Goal: Obtain resource: Download file/media

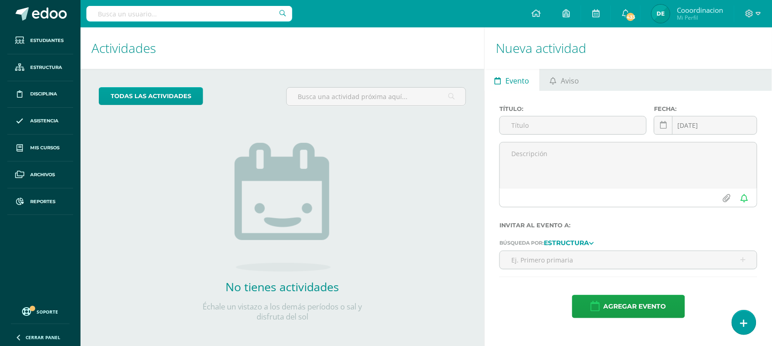
click at [152, 16] on input "text" at bounding box center [189, 14] width 206 height 16
type input "nancy lopez"
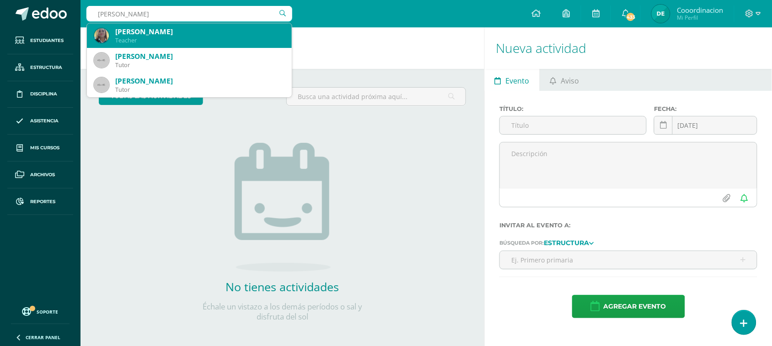
click at [129, 37] on div "Teacher" at bounding box center [199, 41] width 169 height 8
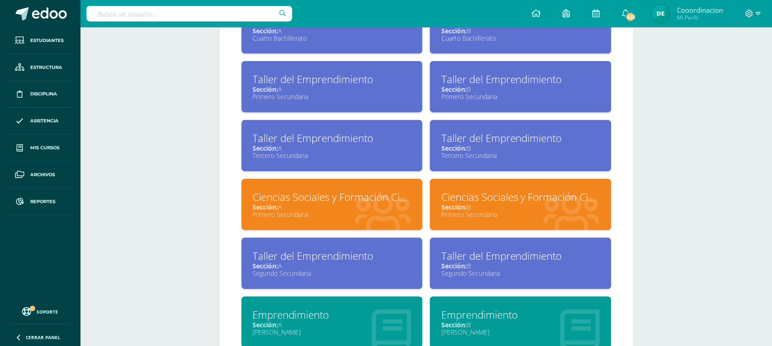
scroll to position [435, 0]
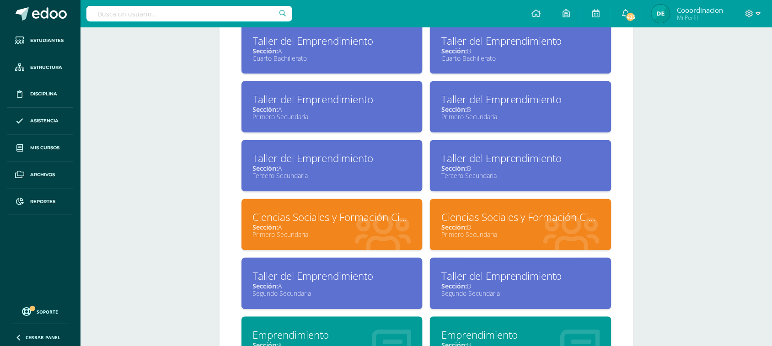
click at [289, 99] on div "Taller del Emprendimiento" at bounding box center [332, 100] width 159 height 14
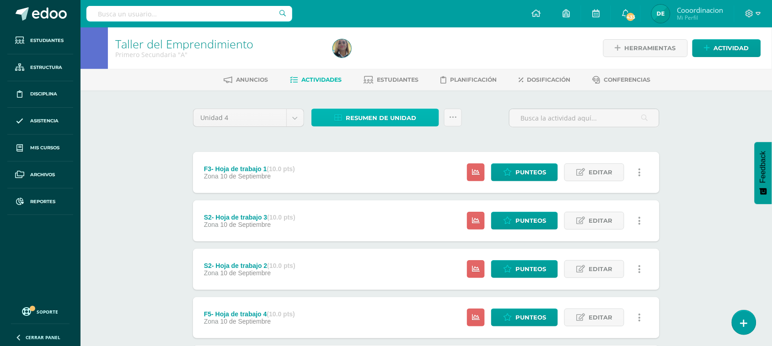
click at [369, 118] on span "Resumen de unidad" at bounding box center [381, 118] width 70 height 17
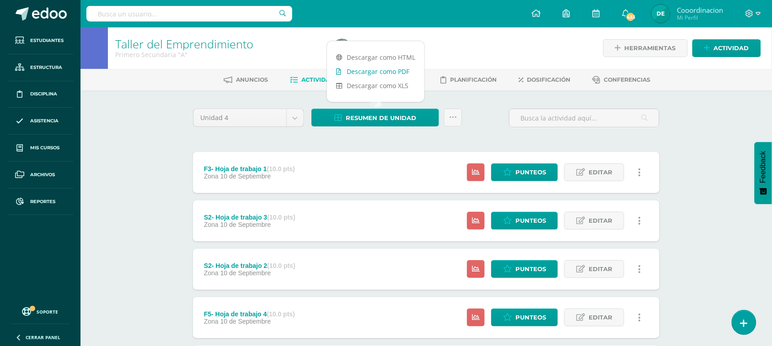
click at [363, 75] on link "Descargar como PDF" at bounding box center [375, 71] width 97 height 14
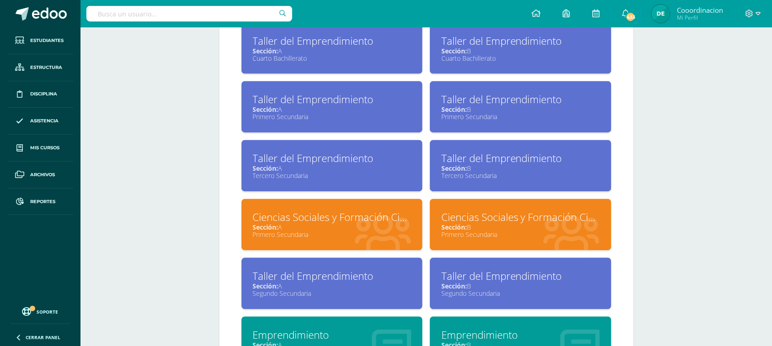
click at [476, 282] on div "Sección: B" at bounding box center [520, 286] width 159 height 9
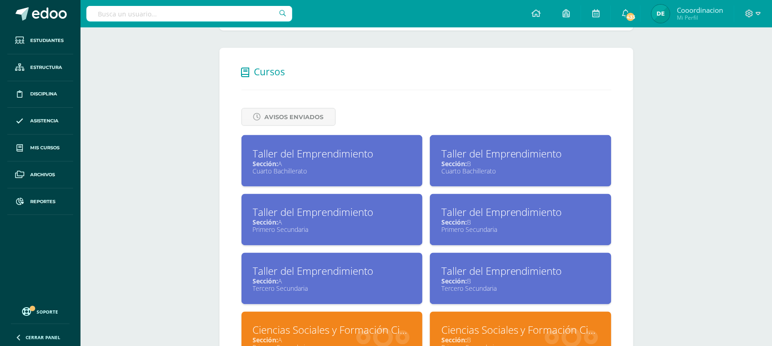
scroll to position [321, 0]
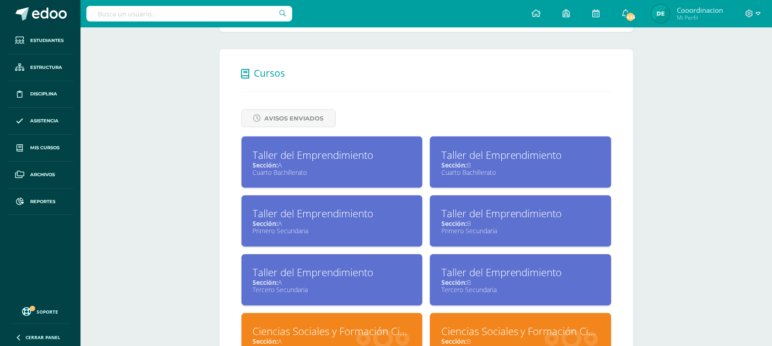
click at [453, 215] on div "Taller del Emprendimiento" at bounding box center [520, 214] width 159 height 14
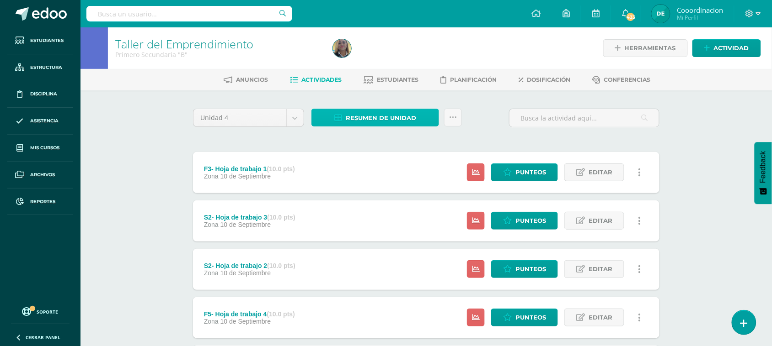
click at [364, 113] on span "Resumen de unidad" at bounding box center [381, 118] width 70 height 17
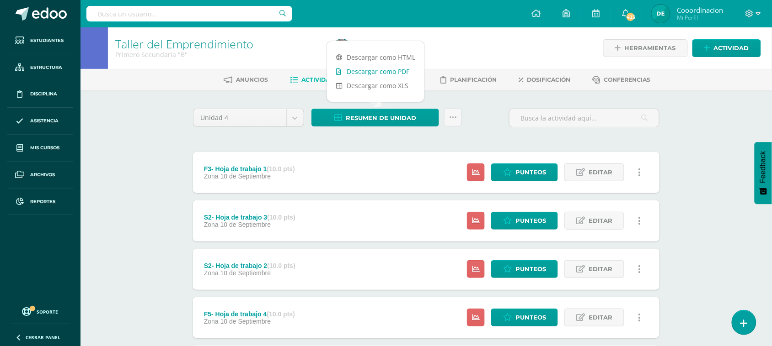
click at [374, 72] on link "Descargar como PDF" at bounding box center [375, 71] width 97 height 14
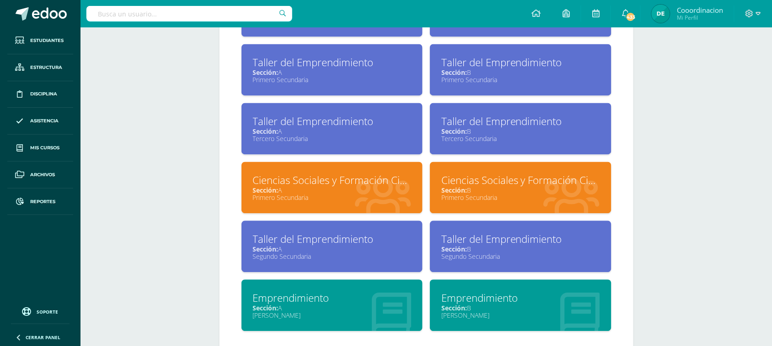
scroll to position [489, 0]
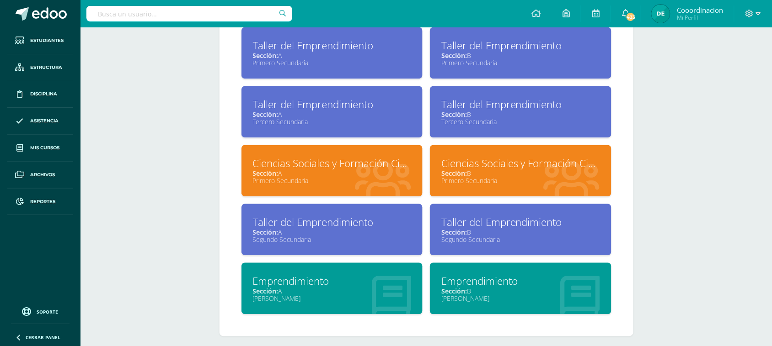
click at [332, 165] on div "Ciencias Sociales y Formación Ciudadana" at bounding box center [332, 164] width 159 height 14
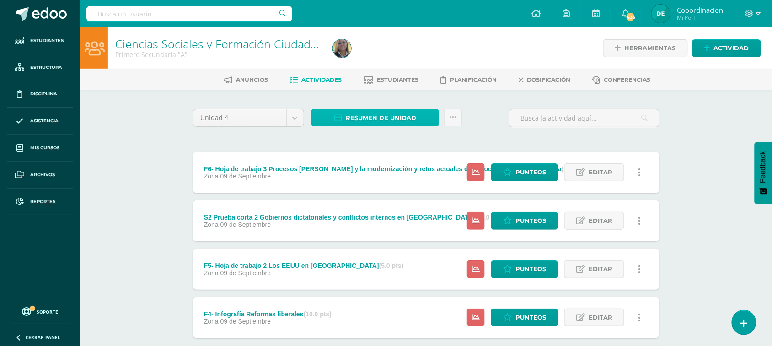
click at [371, 115] on span "Resumen de unidad" at bounding box center [381, 118] width 70 height 17
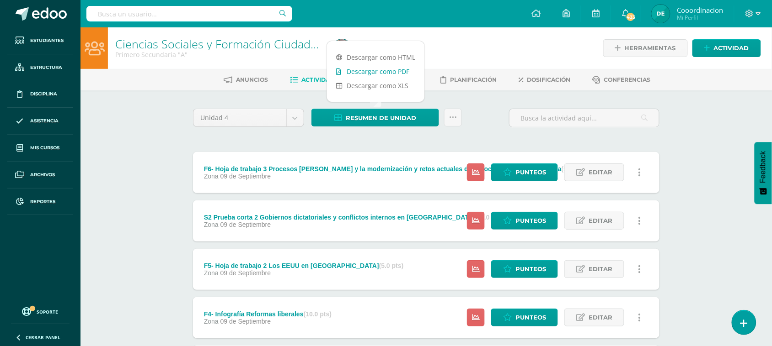
click at [368, 73] on link "Descargar como PDF" at bounding box center [375, 71] width 97 height 14
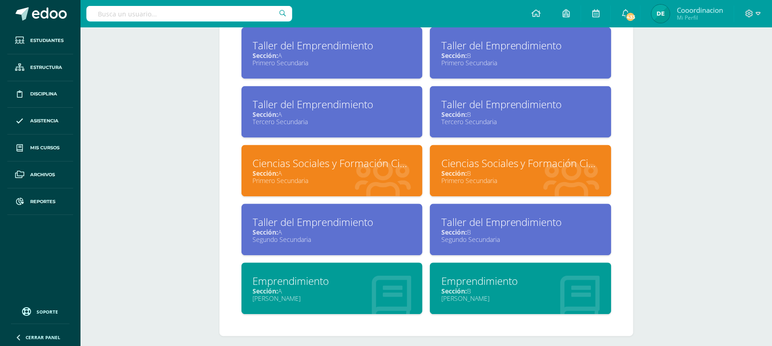
click at [501, 164] on div "Ciencias Sociales y Formación Ciudadana" at bounding box center [520, 164] width 159 height 14
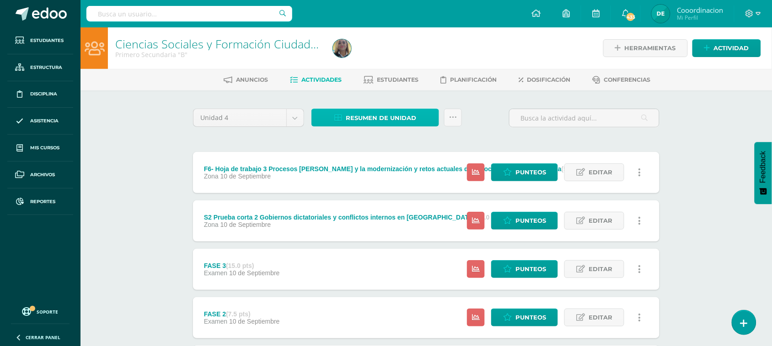
click at [368, 114] on span "Resumen de unidad" at bounding box center [381, 118] width 70 height 17
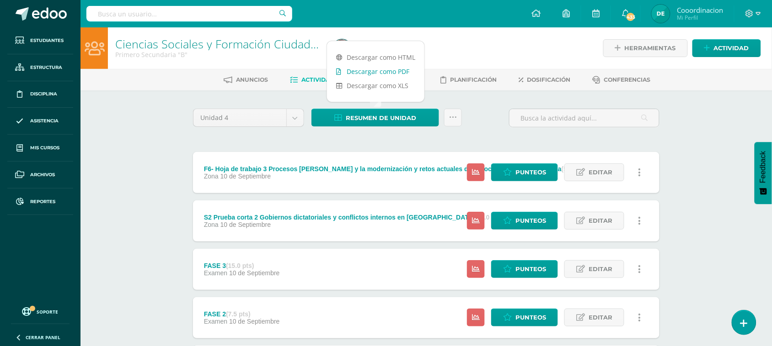
click at [382, 70] on link "Descargar como PDF" at bounding box center [375, 71] width 97 height 14
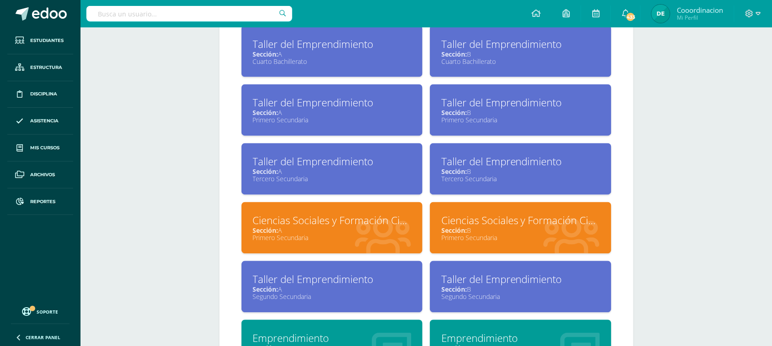
scroll to position [489, 0]
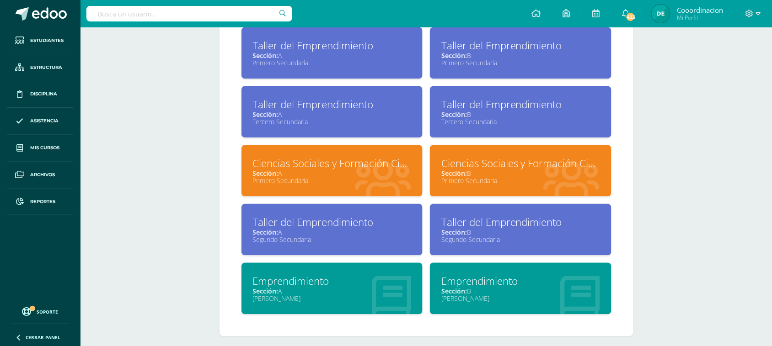
click at [281, 229] on div "Sección: A" at bounding box center [332, 233] width 159 height 9
click at [453, 229] on span "Sección:" at bounding box center [454, 233] width 26 height 9
click at [302, 106] on div "Taller del Emprendimiento" at bounding box center [332, 105] width 159 height 14
click at [474, 220] on div "Taller del Emprendimiento" at bounding box center [520, 223] width 159 height 14
click at [461, 111] on span "Sección:" at bounding box center [454, 115] width 26 height 9
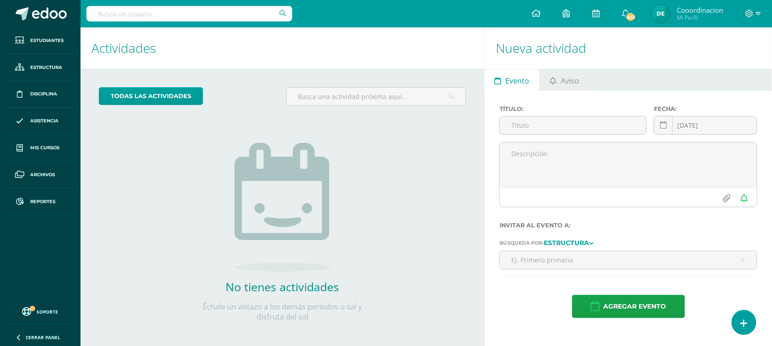
click at [179, 23] on div at bounding box center [189, 13] width 206 height 27
click at [185, 16] on input "text" at bounding box center [189, 14] width 206 height 16
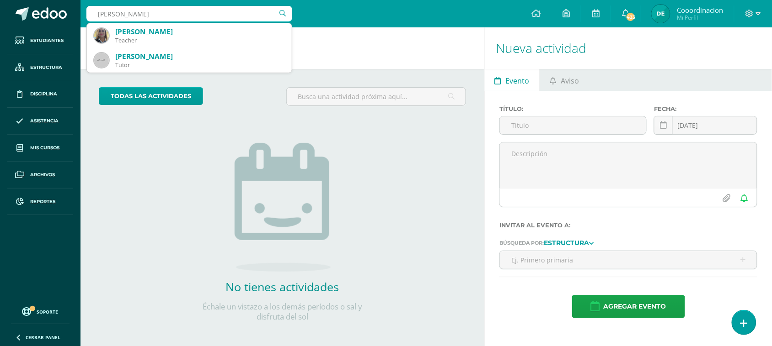
type input "nancy lopez"
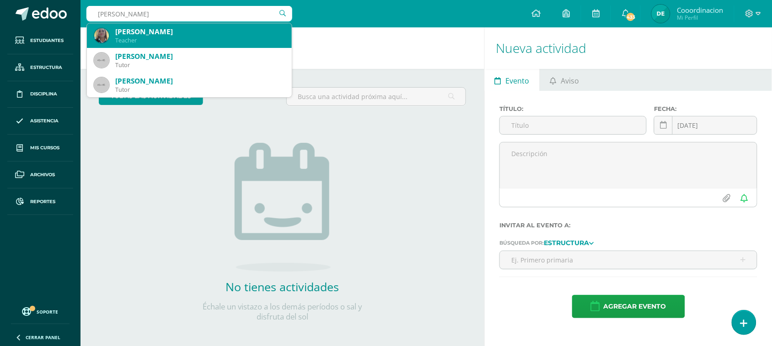
click at [149, 29] on div "[PERSON_NAME]" at bounding box center [199, 32] width 169 height 10
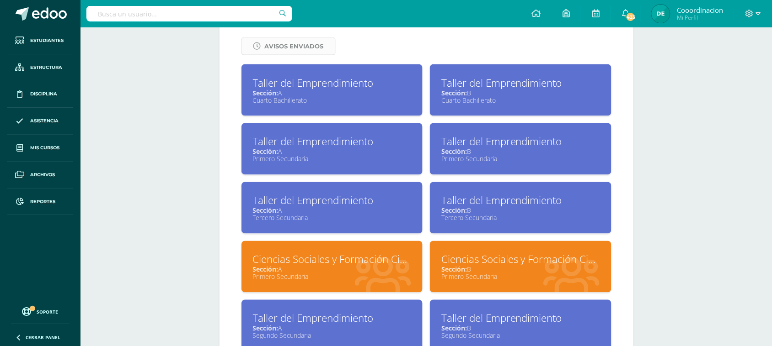
scroll to position [378, 0]
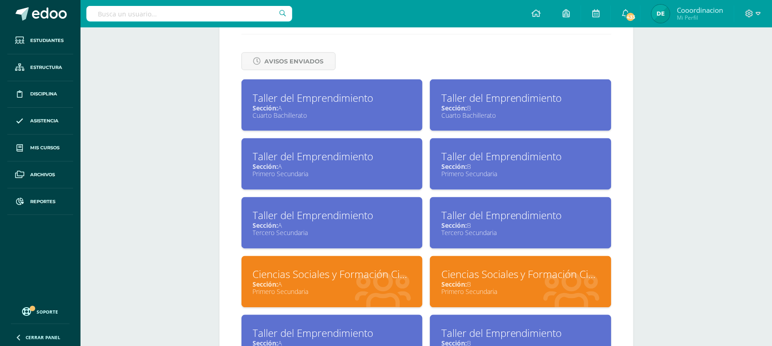
click at [280, 112] on div "Cuarto Bachillerato" at bounding box center [332, 115] width 159 height 9
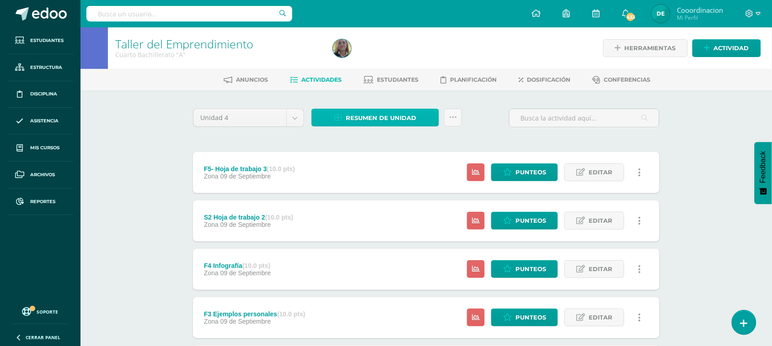
click at [373, 121] on span "Resumen de unidad" at bounding box center [381, 118] width 70 height 17
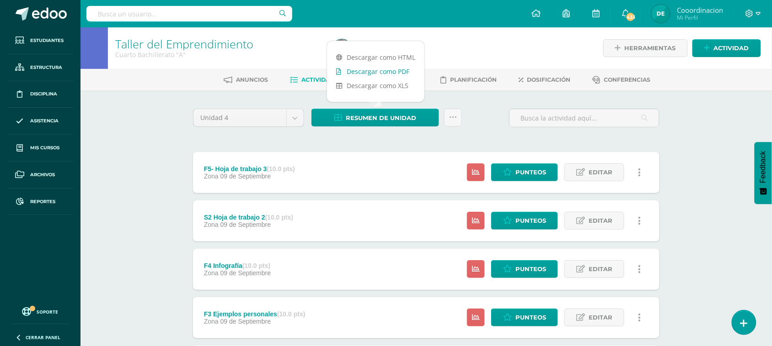
click at [363, 73] on link "Descargar como PDF" at bounding box center [375, 71] width 97 height 14
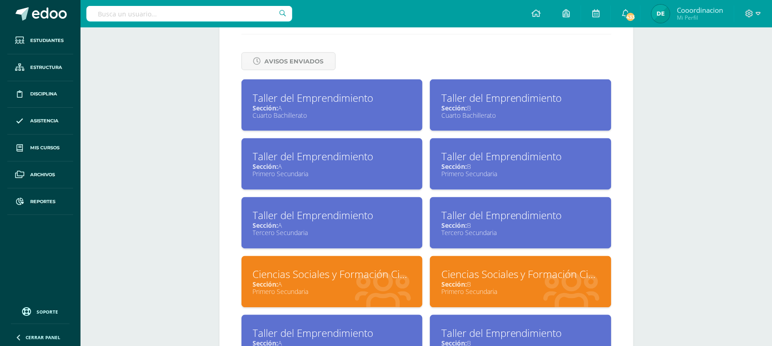
scroll to position [435, 0]
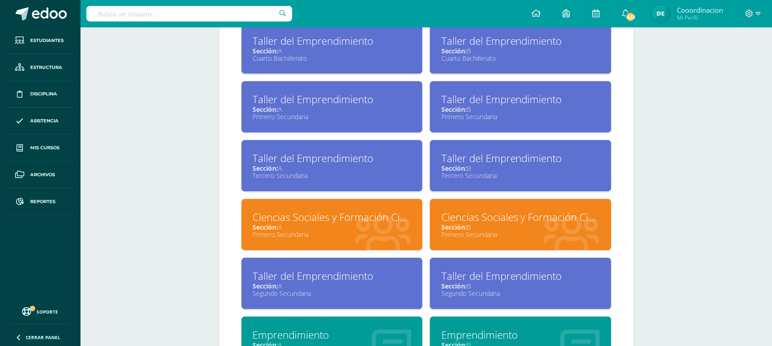
click at [487, 54] on div "Cuarto Bachillerato" at bounding box center [520, 58] width 159 height 9
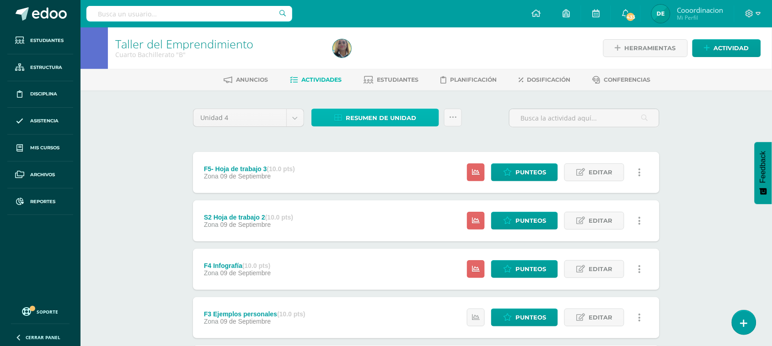
click at [385, 121] on span "Resumen de unidad" at bounding box center [381, 118] width 70 height 17
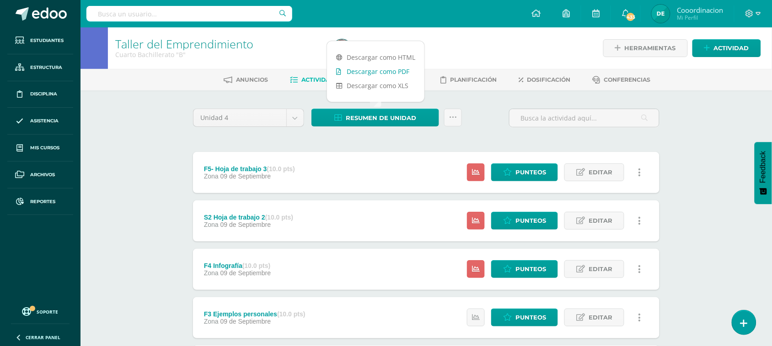
click at [391, 73] on link "Descargar como PDF" at bounding box center [375, 71] width 97 height 14
click at [115, 15] on input "text" at bounding box center [189, 14] width 206 height 16
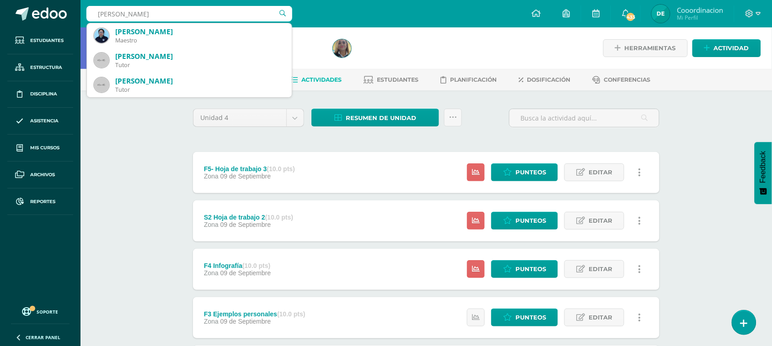
type input "silvia gonzalez"
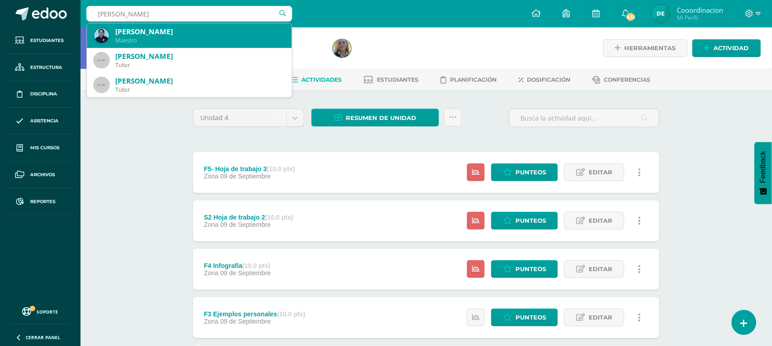
click at [133, 37] on div "Maestro" at bounding box center [199, 41] width 169 height 8
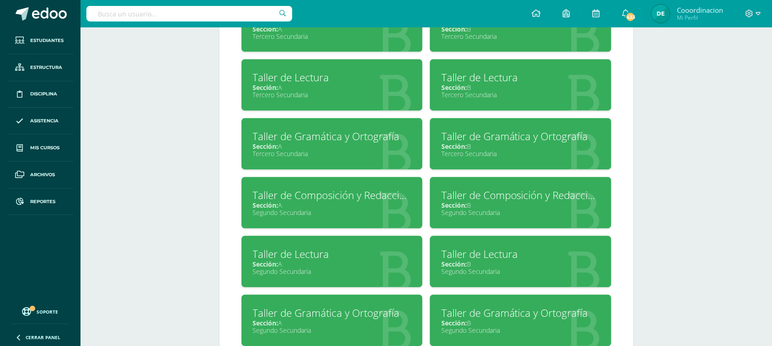
scroll to position [492, 0]
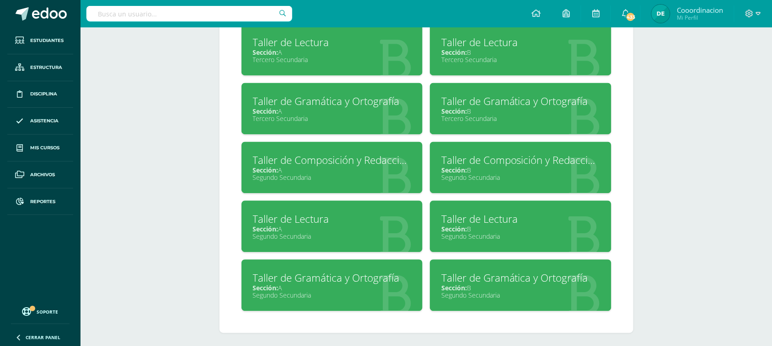
click at [295, 284] on div "Sección: A" at bounding box center [332, 288] width 159 height 9
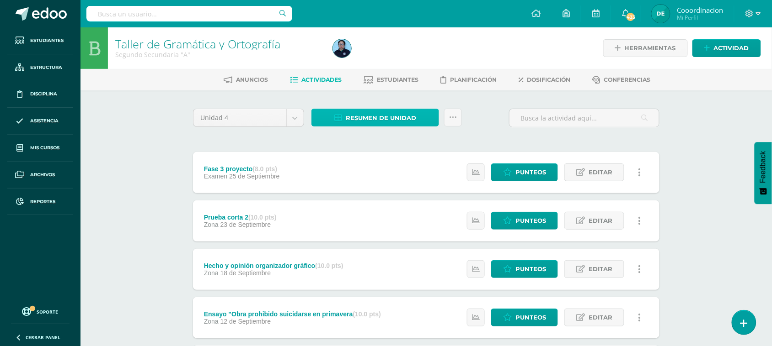
click at [386, 120] on span "Resumen de unidad" at bounding box center [381, 118] width 70 height 17
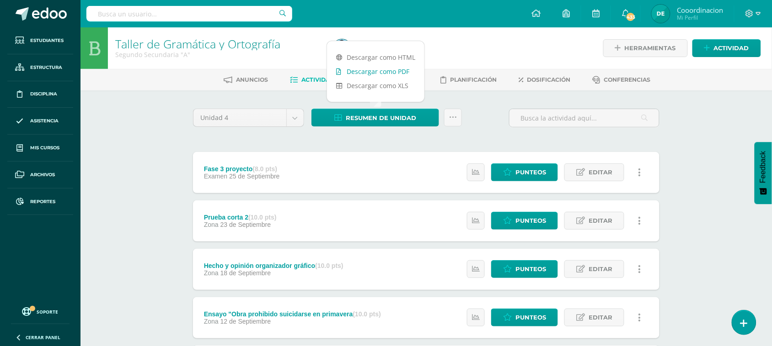
click at [385, 75] on link "Descargar como PDF" at bounding box center [375, 71] width 97 height 14
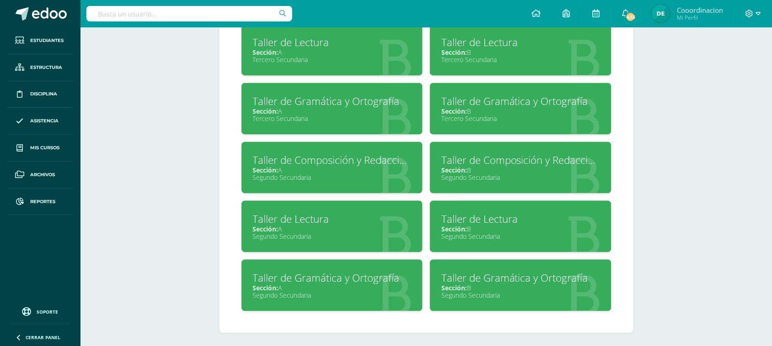
click at [474, 284] on div "Sección: B" at bounding box center [520, 288] width 159 height 9
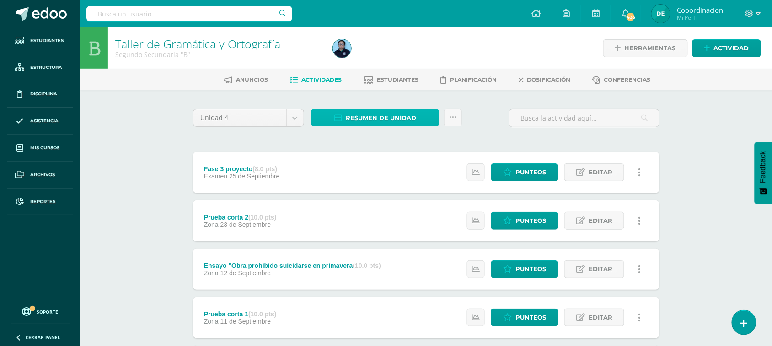
click at [403, 125] on span "Resumen de unidad" at bounding box center [381, 118] width 70 height 17
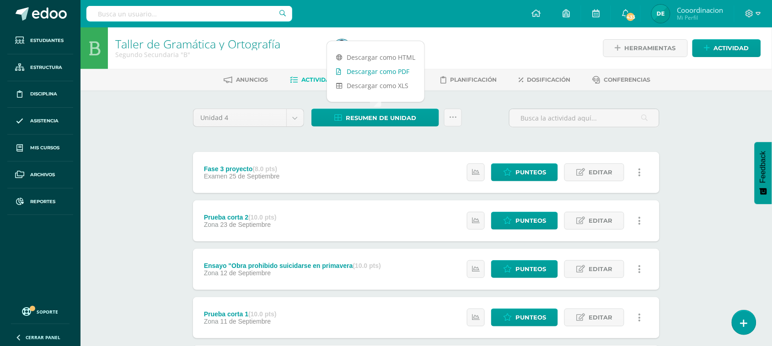
click at [382, 75] on link "Descargar como PDF" at bounding box center [375, 71] width 97 height 14
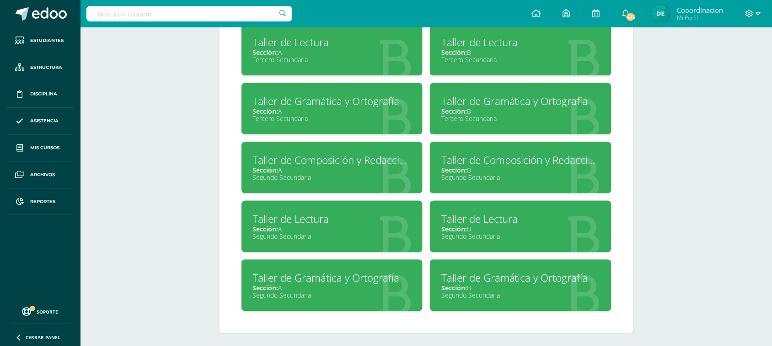
click at [284, 227] on div "Sección: A" at bounding box center [332, 229] width 159 height 9
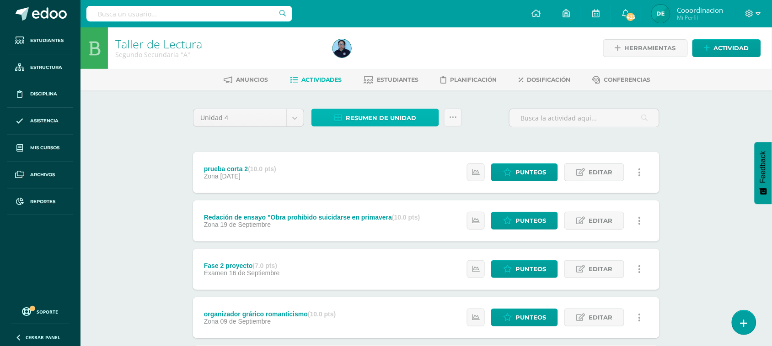
click at [359, 117] on span "Resumen de unidad" at bounding box center [381, 118] width 70 height 17
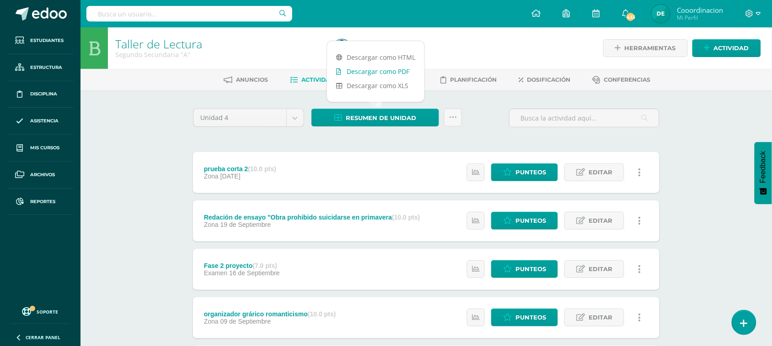
click at [380, 65] on link "Descargar como PDF" at bounding box center [375, 71] width 97 height 14
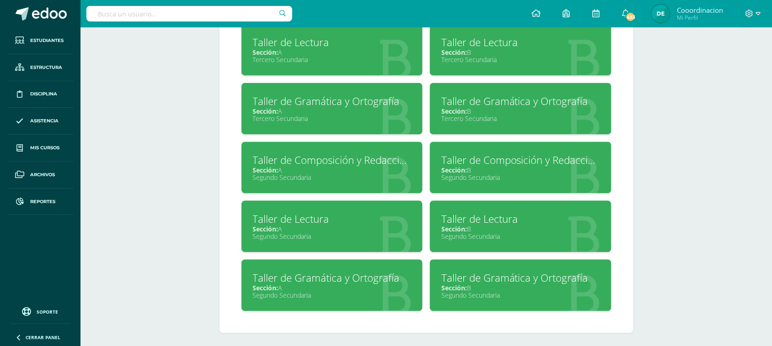
click at [460, 225] on span "Sección:" at bounding box center [454, 229] width 26 height 9
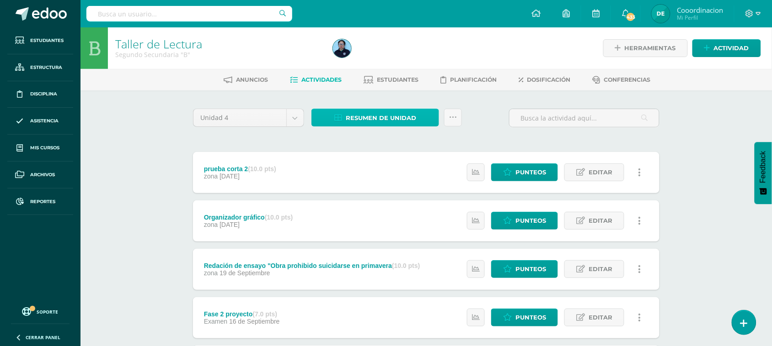
click at [363, 115] on span "Resumen de unidad" at bounding box center [381, 118] width 70 height 17
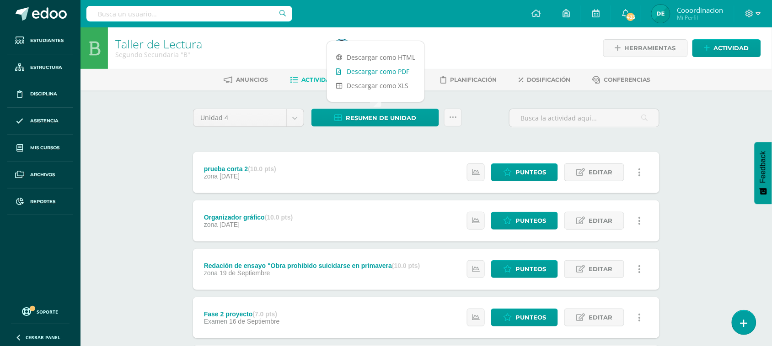
click at [378, 72] on link "Descargar como PDF" at bounding box center [375, 71] width 97 height 14
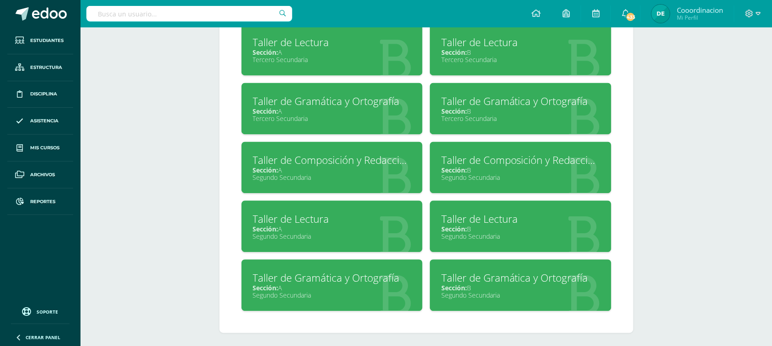
click at [291, 166] on div "Sección: A" at bounding box center [332, 170] width 159 height 9
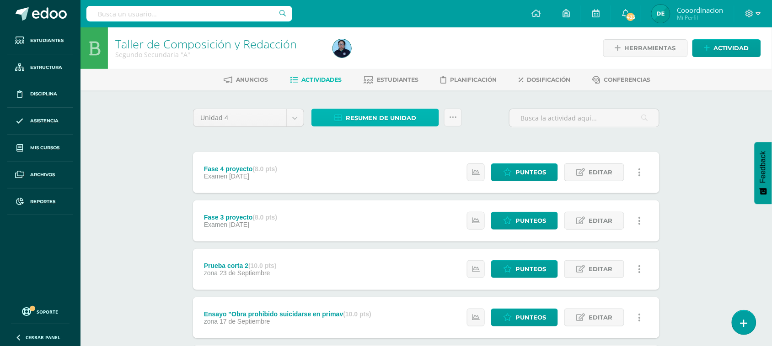
click at [356, 115] on span "Resumen de unidad" at bounding box center [381, 118] width 70 height 17
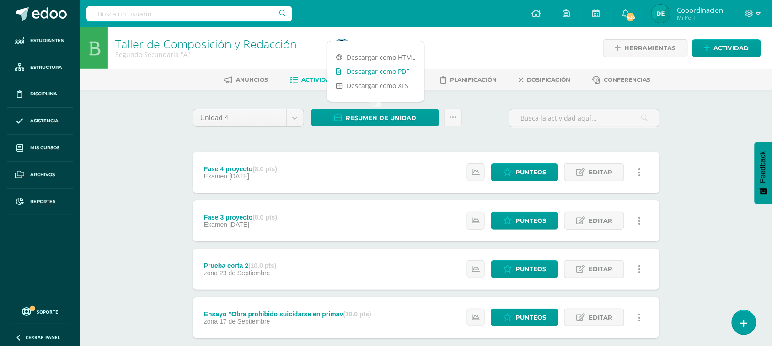
click at [360, 72] on link "Descargar como PDF" at bounding box center [375, 71] width 97 height 14
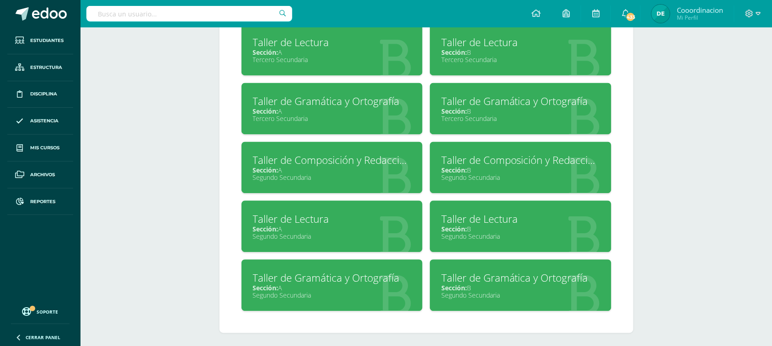
click at [467, 161] on div "Taller de Composición y Redacción" at bounding box center [520, 161] width 159 height 14
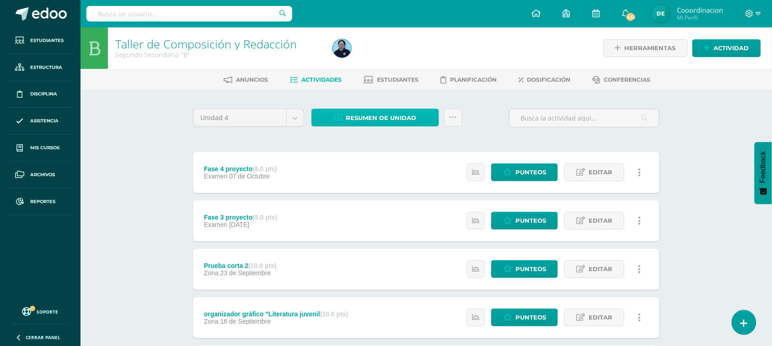
click at [378, 120] on span "Resumen de unidad" at bounding box center [381, 118] width 70 height 17
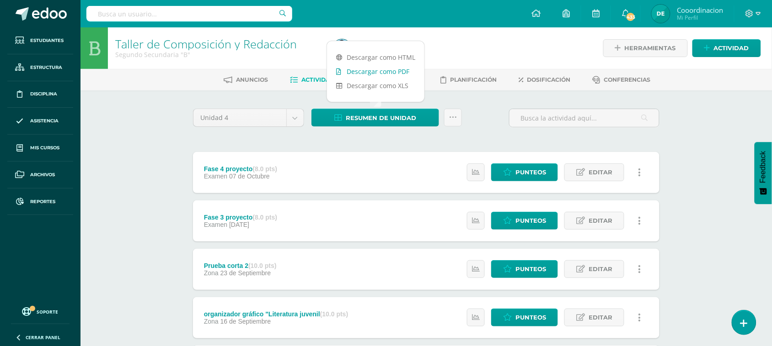
click at [386, 71] on link "Descargar como PDF" at bounding box center [375, 71] width 97 height 14
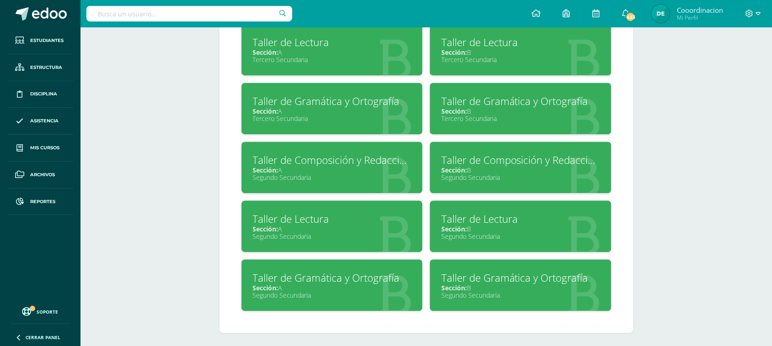
click at [334, 102] on div "Taller de Gramática y Ortografía" at bounding box center [332, 102] width 159 height 14
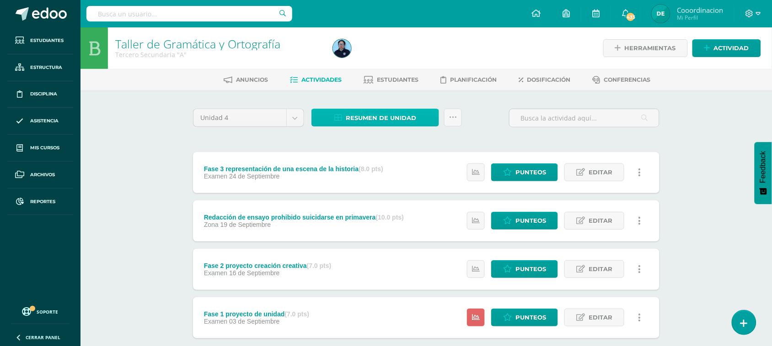
click at [373, 117] on span "Resumen de unidad" at bounding box center [381, 118] width 70 height 17
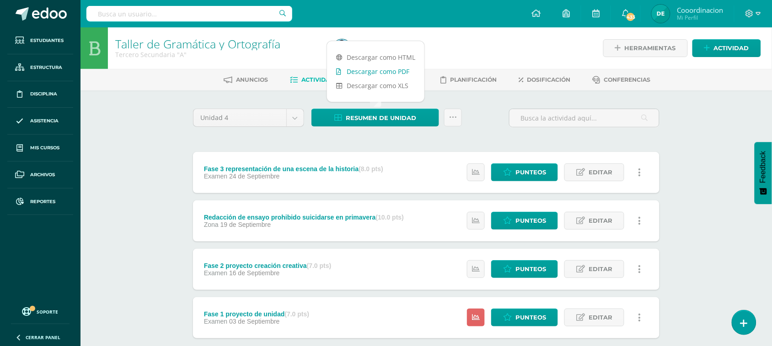
click at [379, 71] on link "Descargar como PDF" at bounding box center [375, 71] width 97 height 14
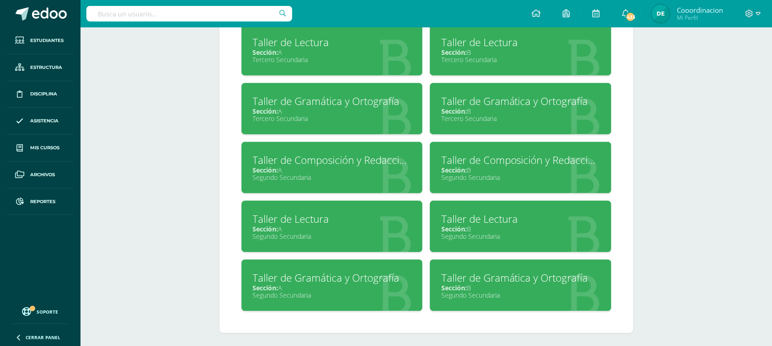
click at [503, 102] on div "Taller de Gramática y Ortografía" at bounding box center [520, 102] width 159 height 14
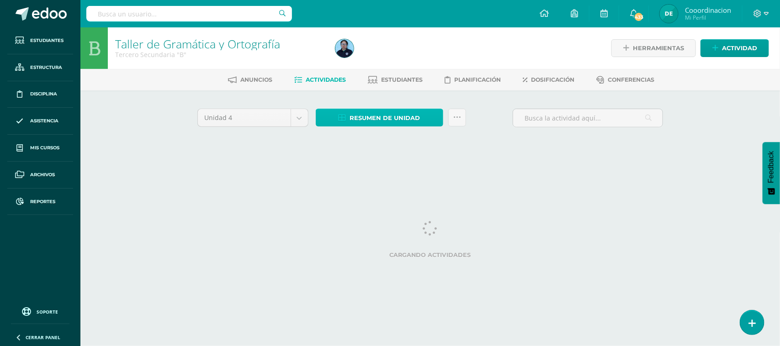
click at [391, 114] on span "Resumen de unidad" at bounding box center [385, 118] width 70 height 17
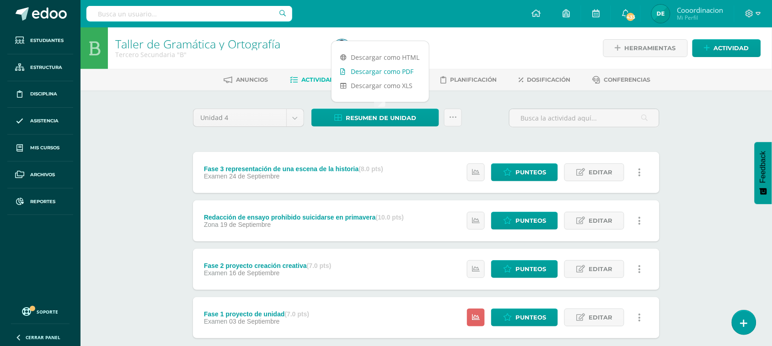
click at [399, 72] on link "Descargar como PDF" at bounding box center [379, 71] width 97 height 14
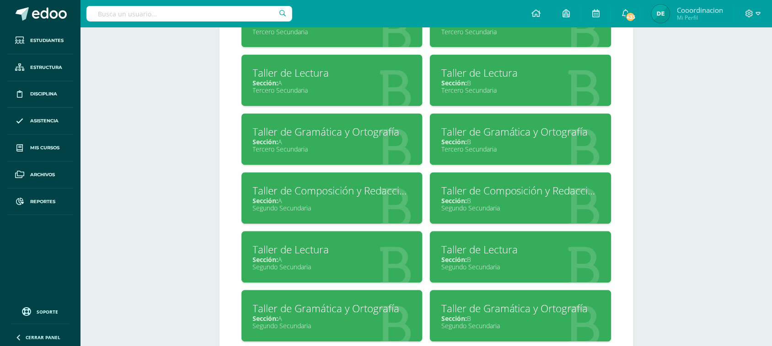
scroll to position [435, 0]
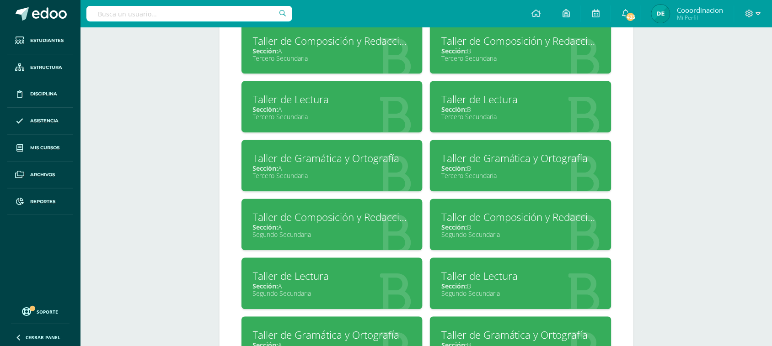
click at [279, 108] on div "Sección: A" at bounding box center [332, 110] width 159 height 9
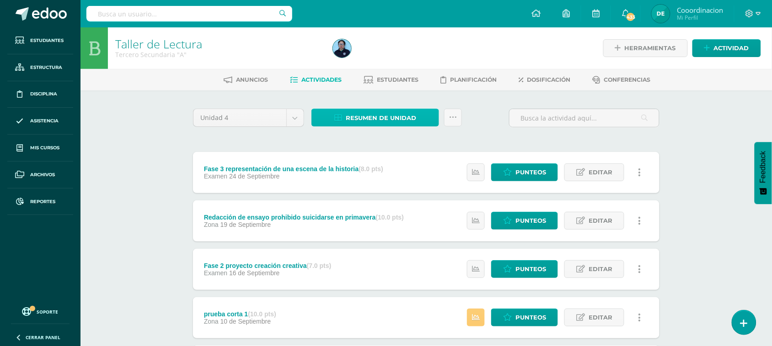
click at [366, 117] on span "Resumen de unidad" at bounding box center [381, 118] width 70 height 17
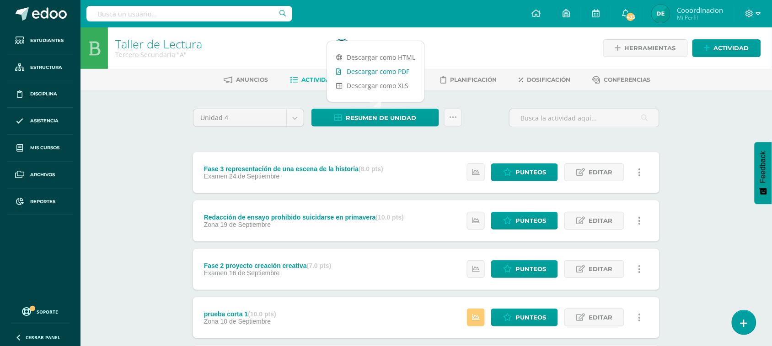
click at [375, 69] on link "Descargar como PDF" at bounding box center [375, 71] width 97 height 14
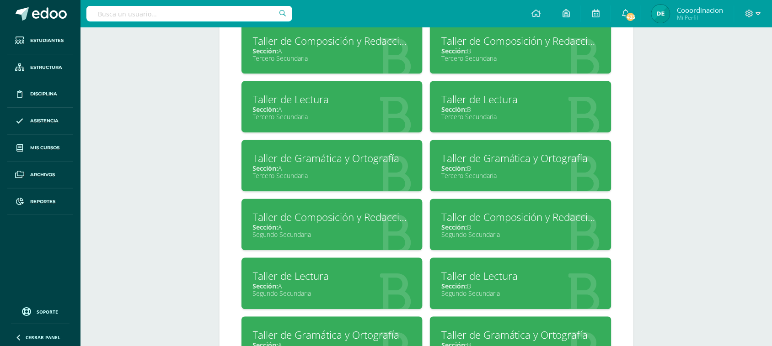
click at [462, 106] on span "Sección:" at bounding box center [454, 110] width 26 height 9
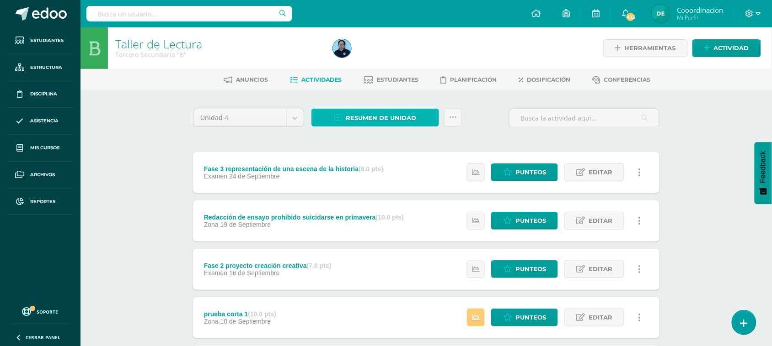
click at [385, 115] on span "Resumen de unidad" at bounding box center [381, 118] width 70 height 17
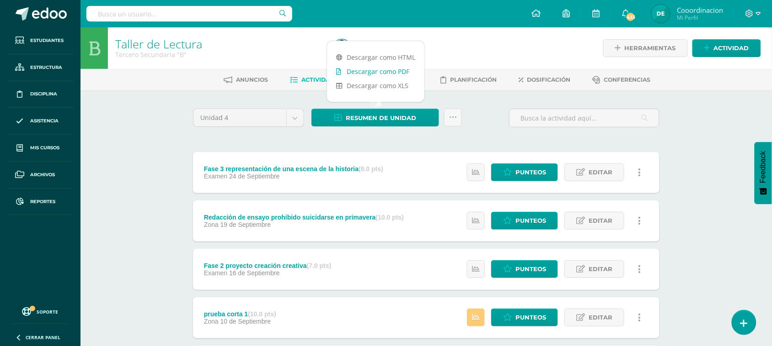
click at [383, 74] on link "Descargar como PDF" at bounding box center [375, 71] width 97 height 14
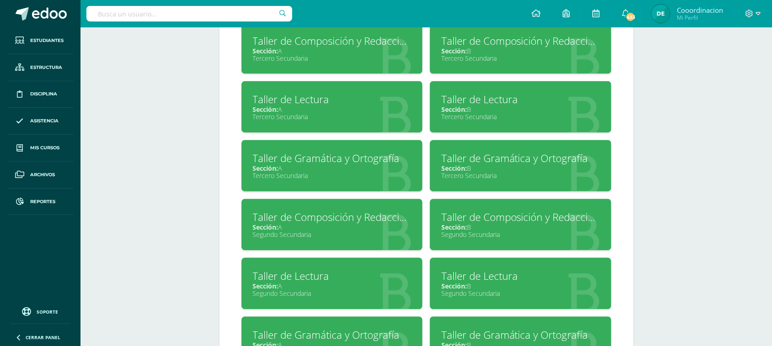
scroll to position [378, 0]
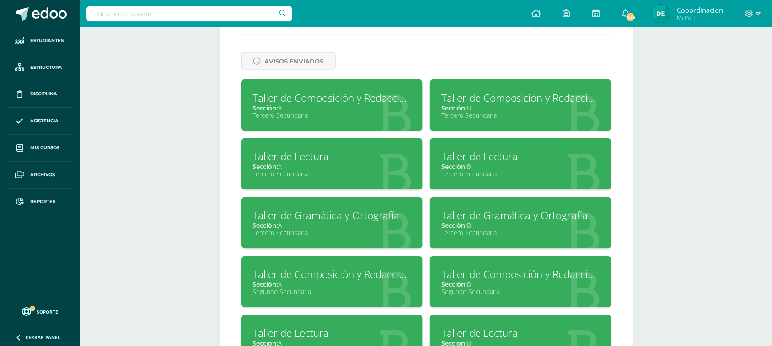
click at [344, 94] on div "Taller de Composición y Redacción" at bounding box center [332, 98] width 159 height 14
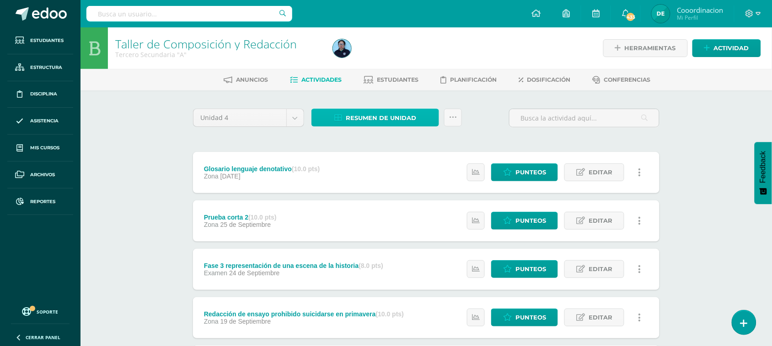
click at [373, 117] on span "Resumen de unidad" at bounding box center [381, 118] width 70 height 17
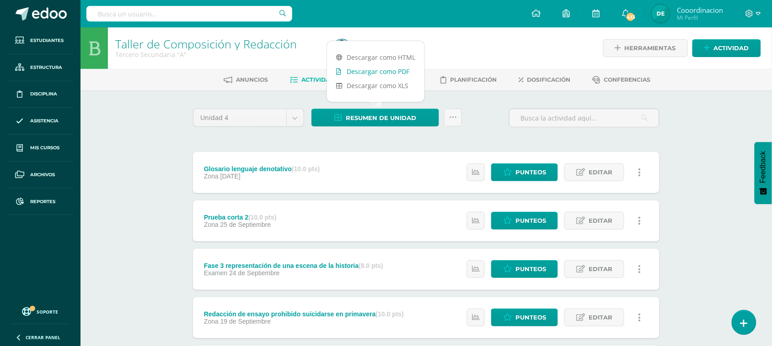
click at [392, 65] on link "Descargar como PDF" at bounding box center [375, 71] width 97 height 14
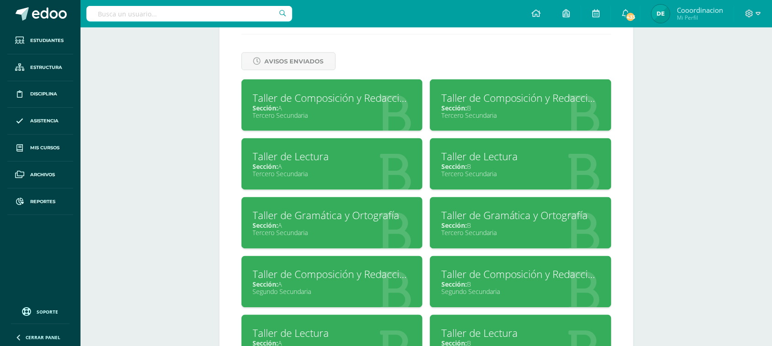
click at [327, 99] on div "Taller de Composición y Redacción" at bounding box center [332, 98] width 159 height 14
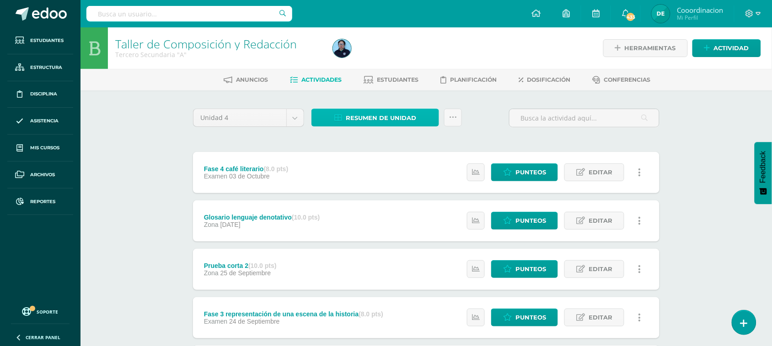
click at [368, 118] on span "Resumen de unidad" at bounding box center [381, 118] width 70 height 17
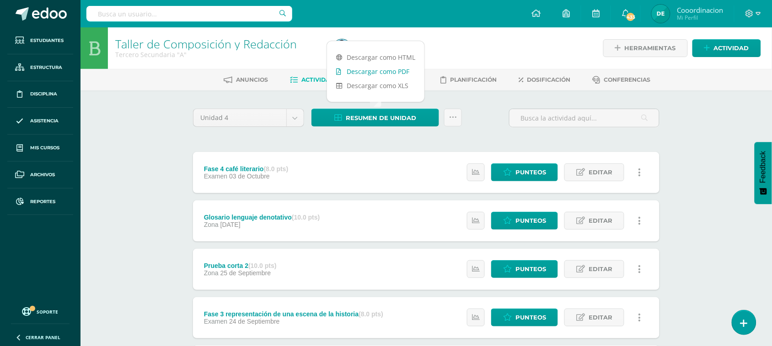
click at [373, 75] on link "Descargar como PDF" at bounding box center [375, 71] width 97 height 14
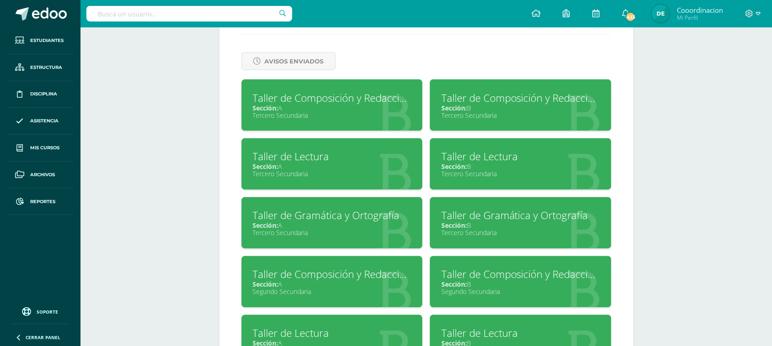
click at [495, 95] on div "Taller de Composición y Redacción" at bounding box center [520, 98] width 159 height 14
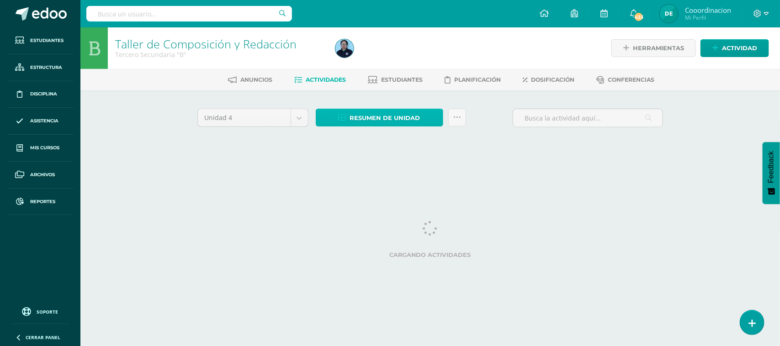
click at [366, 117] on span "Resumen de unidad" at bounding box center [385, 118] width 70 height 17
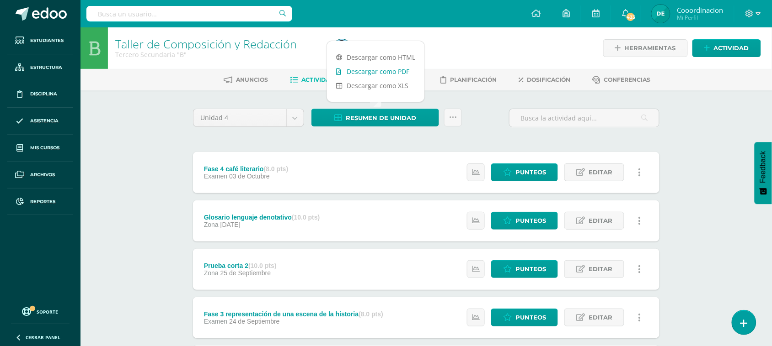
click at [372, 71] on link "Descargar como PDF" at bounding box center [375, 71] width 97 height 14
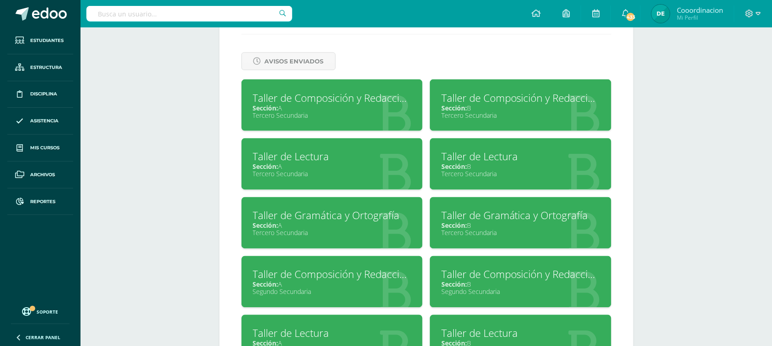
click at [296, 217] on div "Taller de Gramática y Ortografía" at bounding box center [332, 216] width 159 height 14
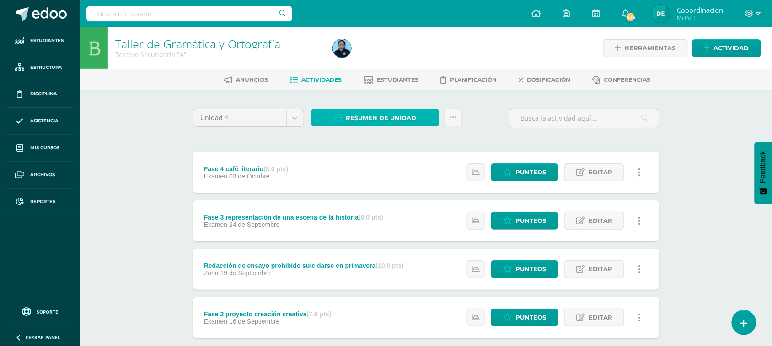
click at [367, 118] on span "Resumen de unidad" at bounding box center [381, 118] width 70 height 17
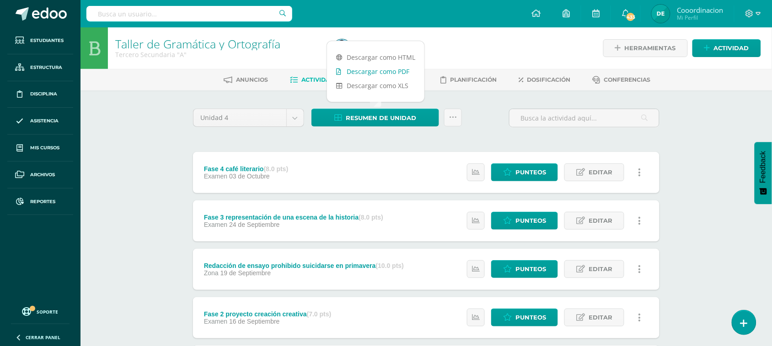
click at [368, 76] on link "Descargar como PDF" at bounding box center [375, 71] width 97 height 14
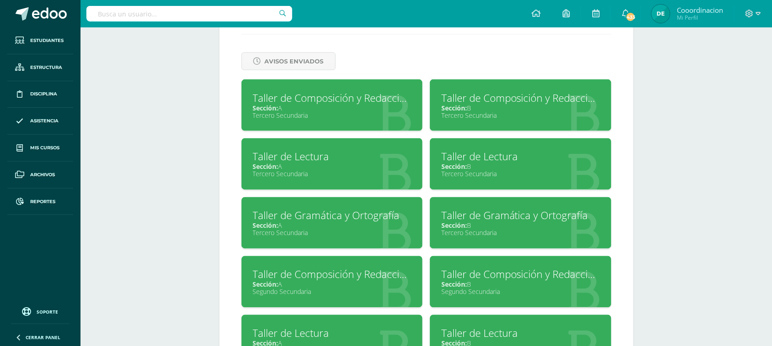
click at [481, 218] on div "Taller de Gramática y Ortografía" at bounding box center [520, 216] width 159 height 14
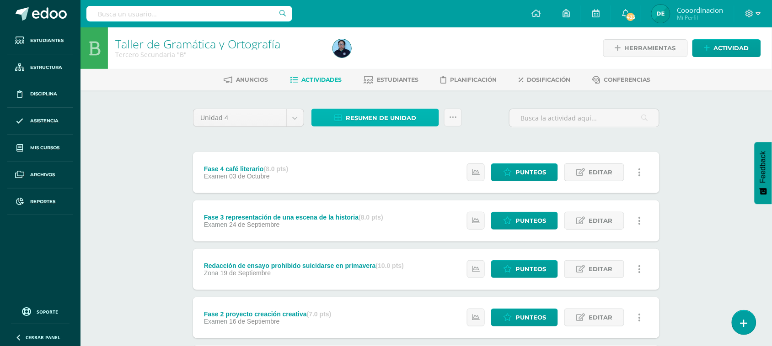
click at [380, 122] on span "Resumen de unidad" at bounding box center [381, 118] width 70 height 17
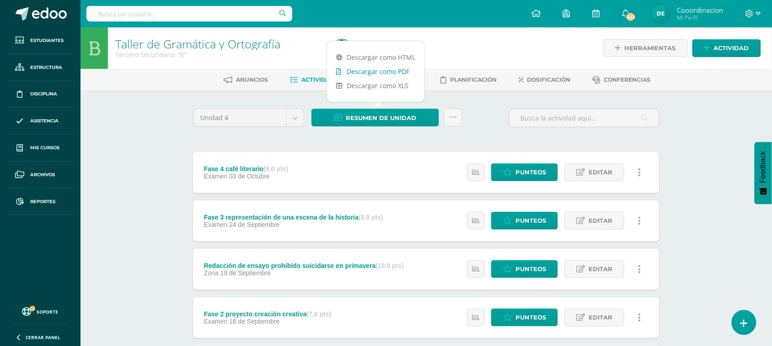
click at [378, 73] on link "Descargar como PDF" at bounding box center [375, 71] width 97 height 14
click at [208, 12] on input "text" at bounding box center [189, 14] width 206 height 16
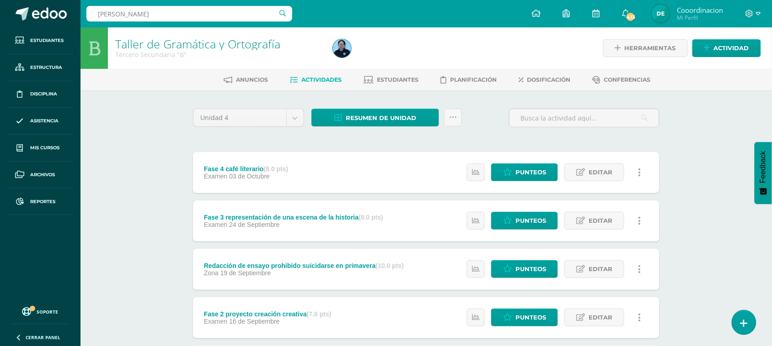
type input "[PERSON_NAME]"
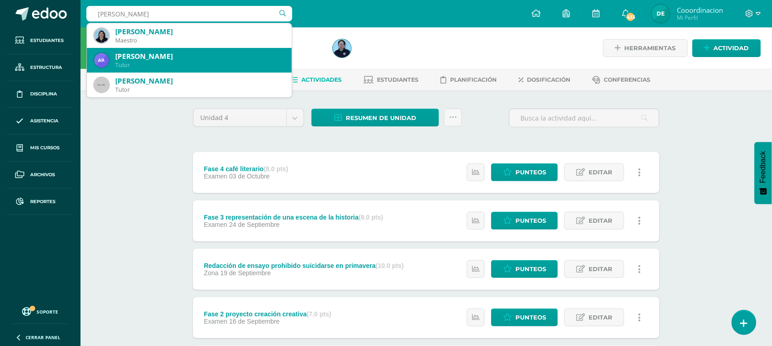
click at [198, 59] on div "[PERSON_NAME]" at bounding box center [199, 57] width 169 height 10
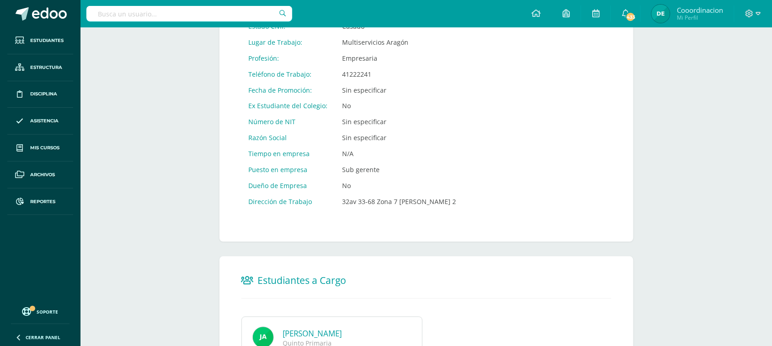
scroll to position [483, 0]
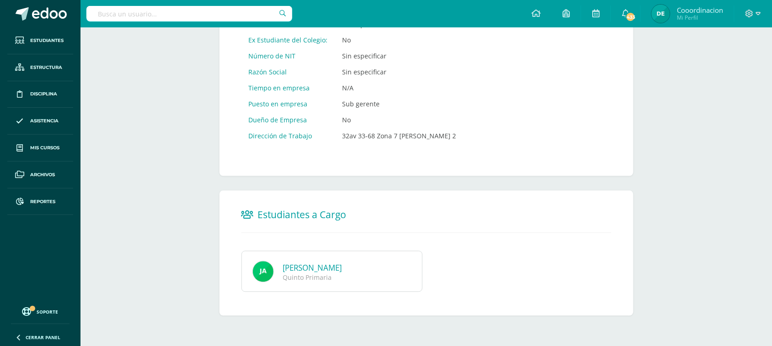
click at [184, 10] on input "text" at bounding box center [189, 14] width 206 height 16
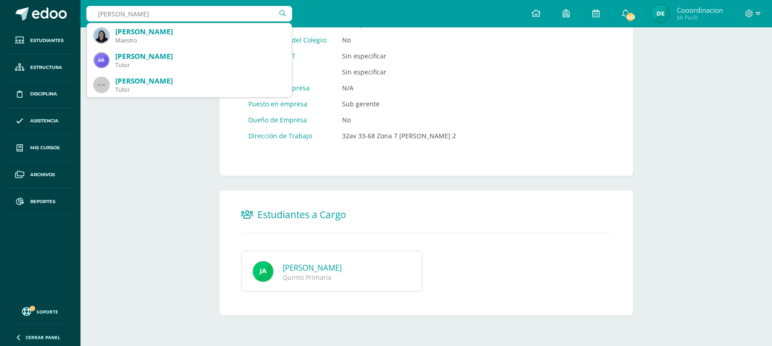
type input "[PERSON_NAME]"
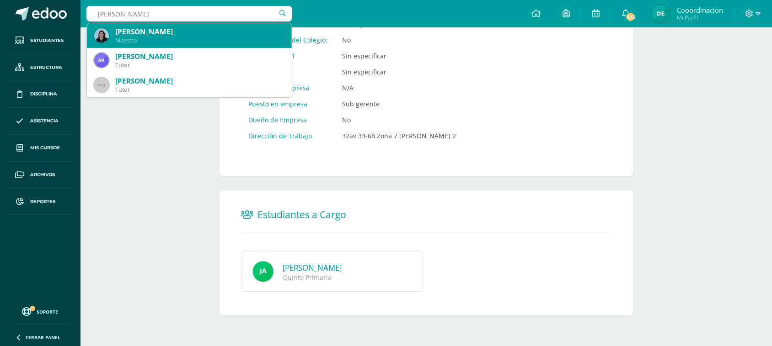
click at [131, 44] on div "Maestro" at bounding box center [199, 41] width 169 height 8
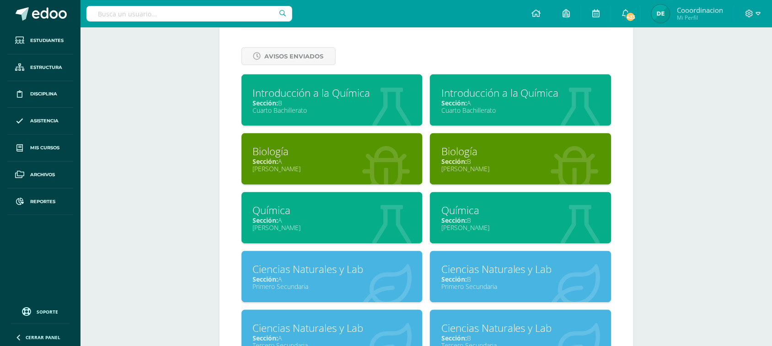
scroll to position [457, 0]
